Goal: Find specific page/section: Find specific page/section

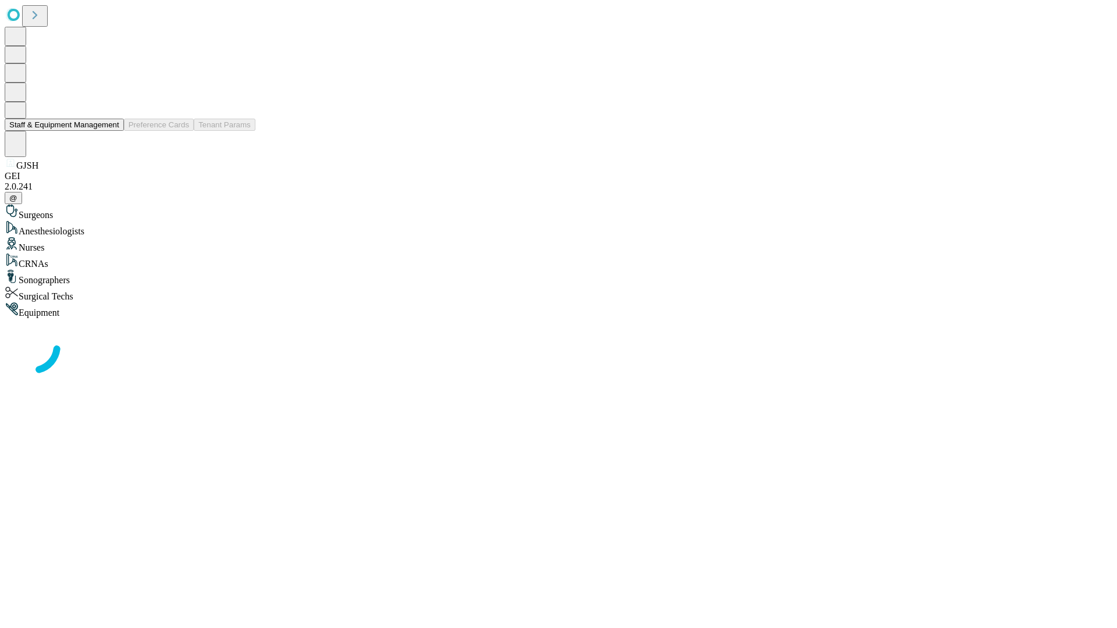
click at [111, 131] on button "Staff & Equipment Management" at bounding box center [64, 125] width 119 height 12
